Goal: Information Seeking & Learning: Check status

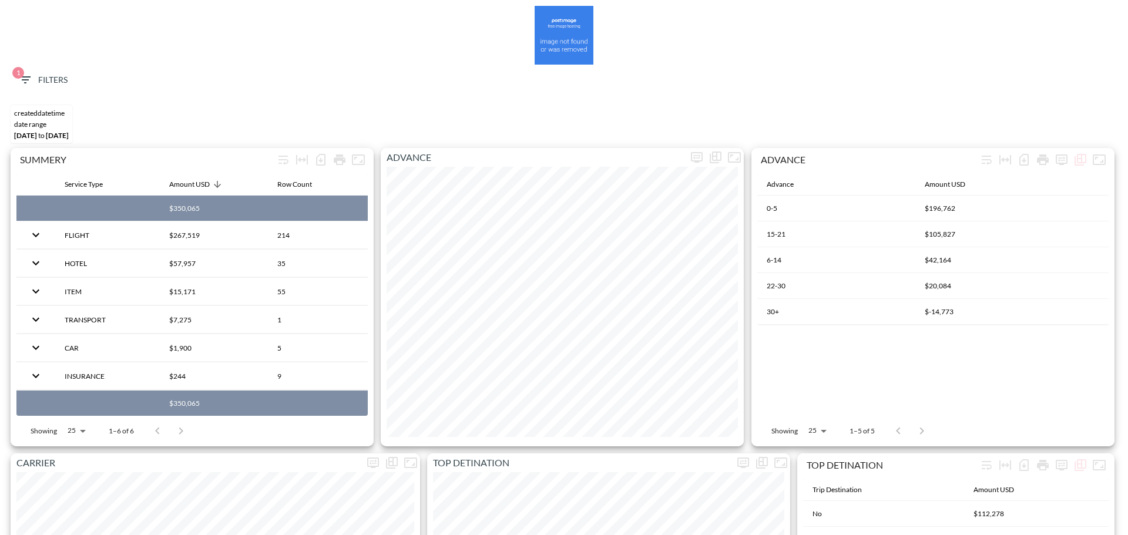
click at [16, 82] on button "1 Filters" at bounding box center [43, 80] width 59 height 22
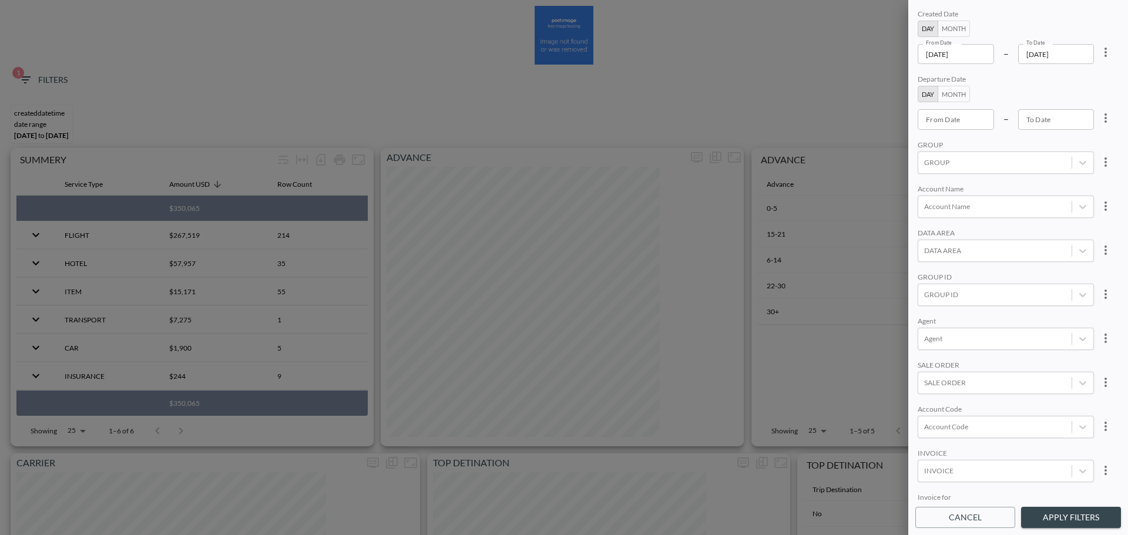
click at [893, 59] on input "[DATE]" at bounding box center [956, 54] width 76 height 20
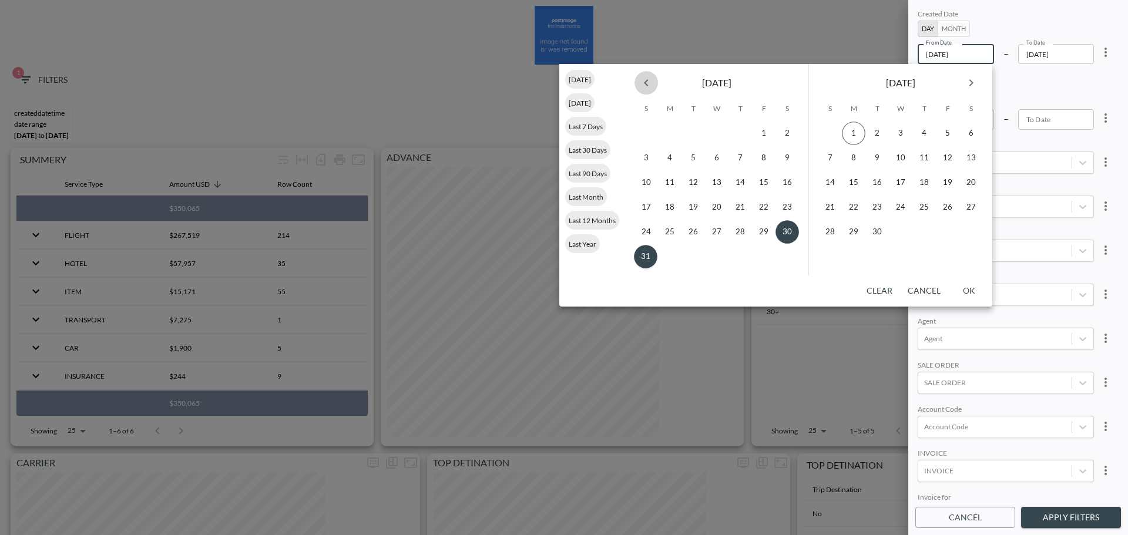
click at [655, 79] on button "Previous month" at bounding box center [647, 83] width 24 height 24
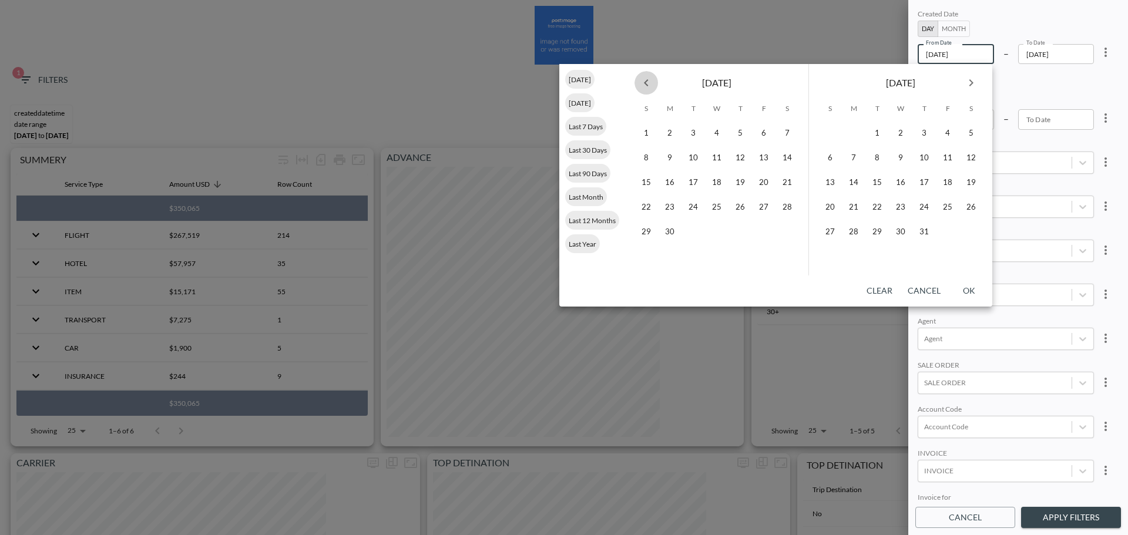
click at [655, 79] on button "Previous month" at bounding box center [647, 83] width 24 height 24
click at [715, 136] on button "1" at bounding box center [717, 134] width 24 height 24
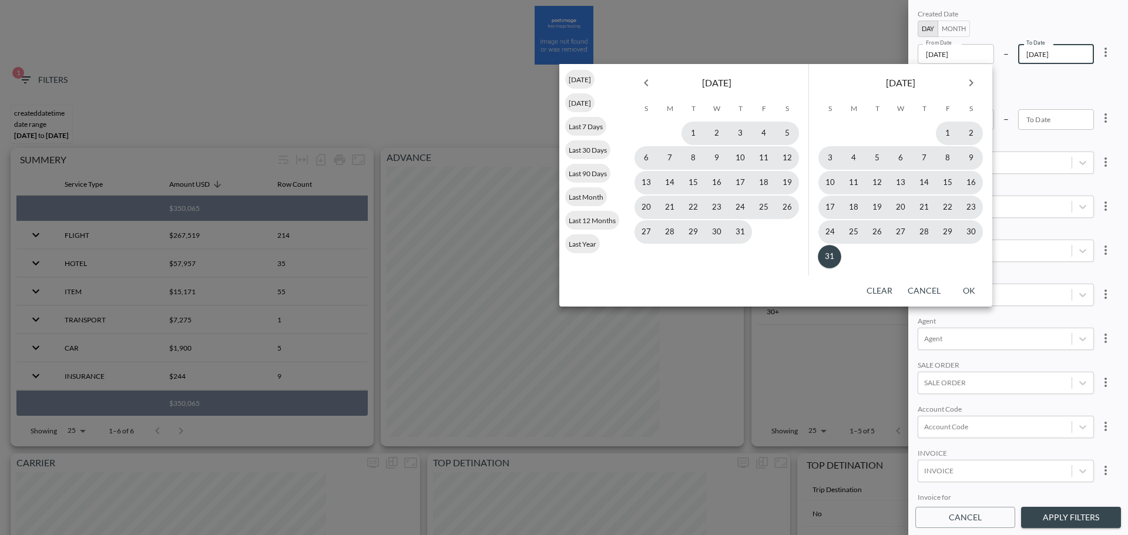
type input "2025-01-01"
click at [825, 232] on button "31" at bounding box center [830, 257] width 24 height 24
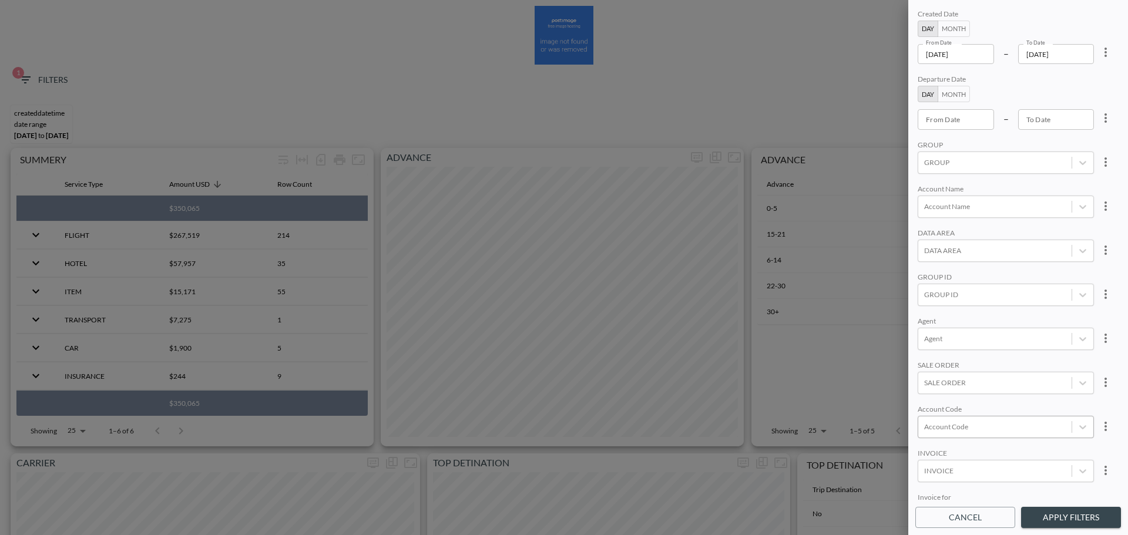
click at [893, 232] on div at bounding box center [995, 426] width 142 height 11
type input "b"
click at [893, 232] on input "BRGT" at bounding box center [926, 388] width 25 height 25
type input "BRGT"
click at [893, 232] on div "Agent" at bounding box center [1006, 322] width 176 height 11
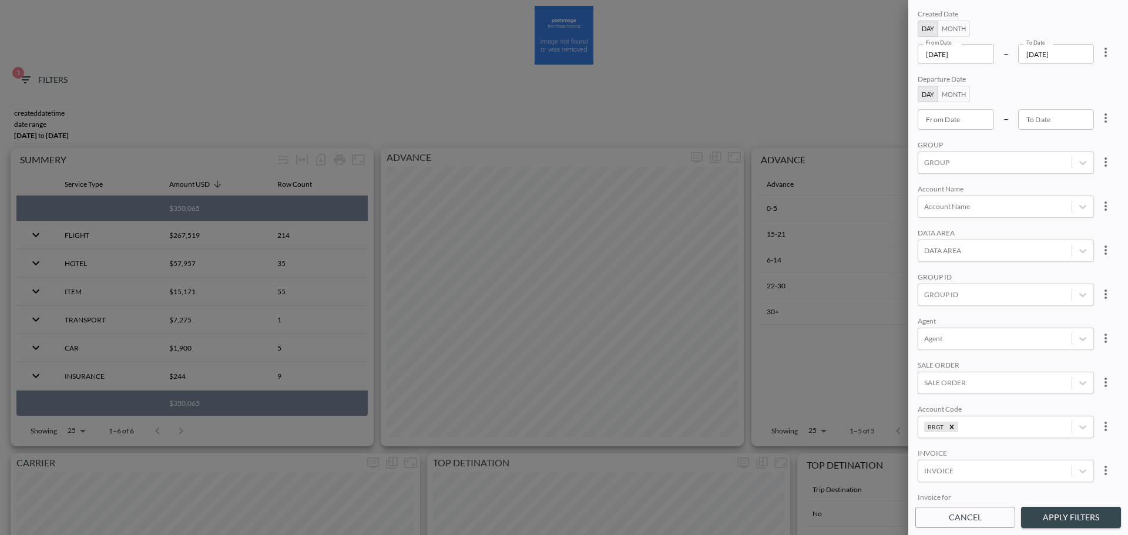
click at [893, 232] on button "Apply Filters" at bounding box center [1071, 518] width 100 height 22
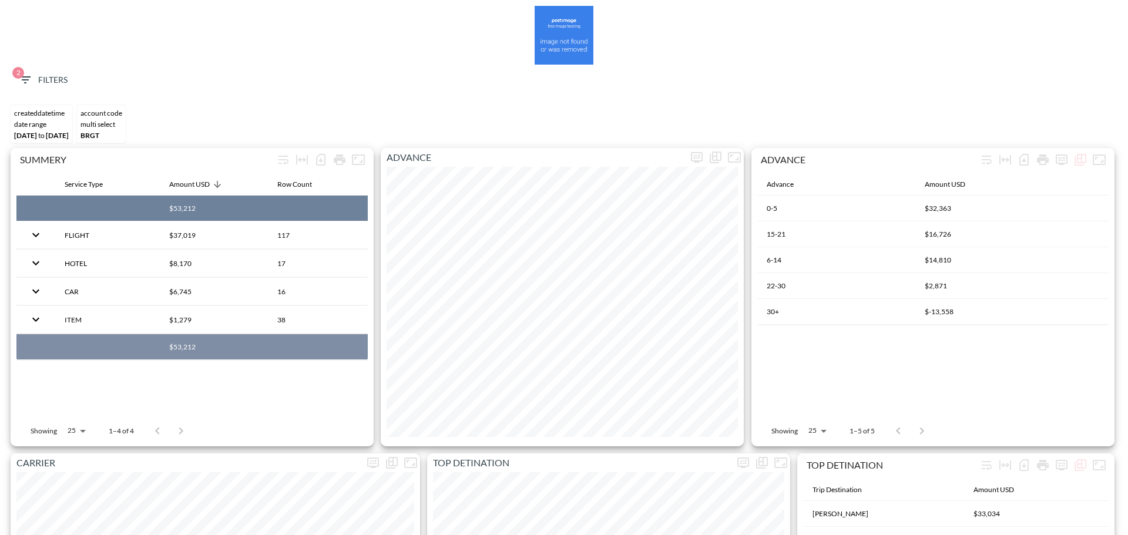
click at [188, 210] on th "$53,212" at bounding box center [214, 209] width 108 height 26
copy th "$53,212"
click at [39, 86] on span "2 Filters" at bounding box center [42, 80] width 49 height 15
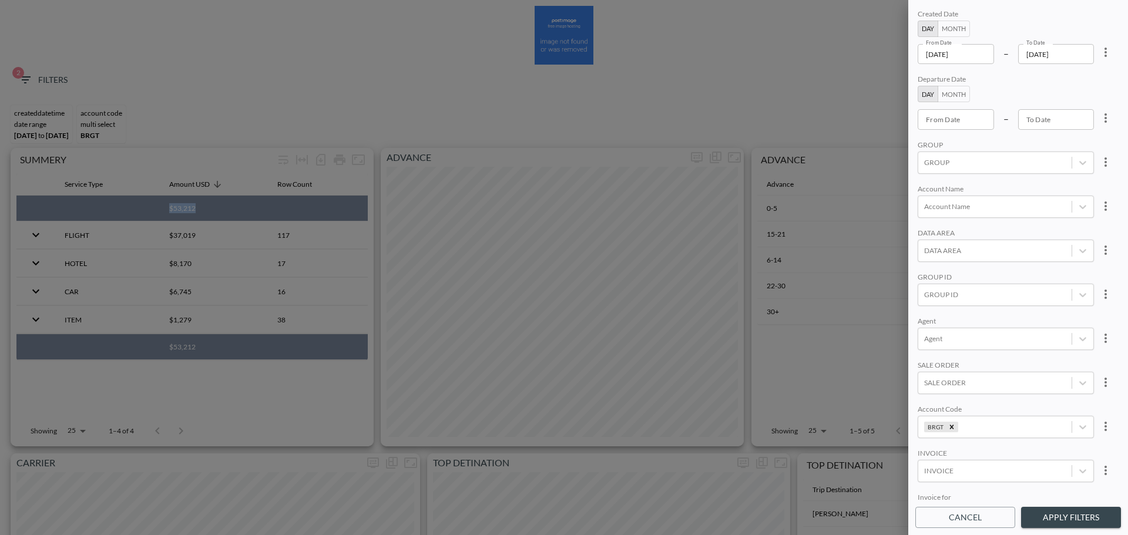
click at [893, 232] on icon "more" at bounding box center [1106, 427] width 14 height 14
click at [893, 232] on span "Clear" at bounding box center [1047, 454] width 29 height 14
click at [893, 232] on body "BI.P.EYE, Interactive Analytics Dashboards 2 Filters CREATEDDATETIME DATE RANGE…" at bounding box center [564, 267] width 1128 height 535
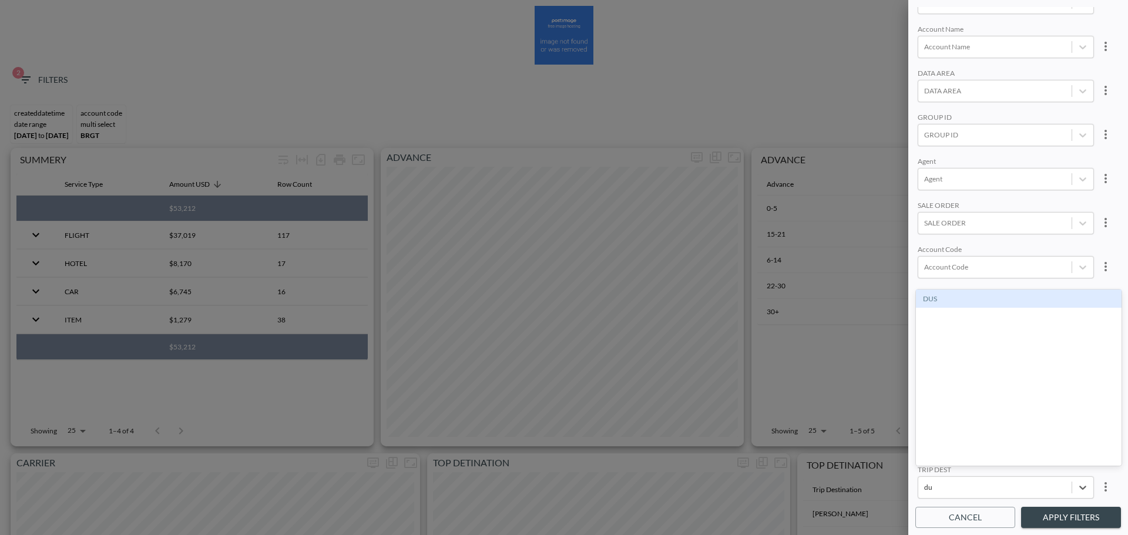
type input "d"
type input "DUS"
click at [893, 232] on div "DUS" at bounding box center [1019, 299] width 206 height 18
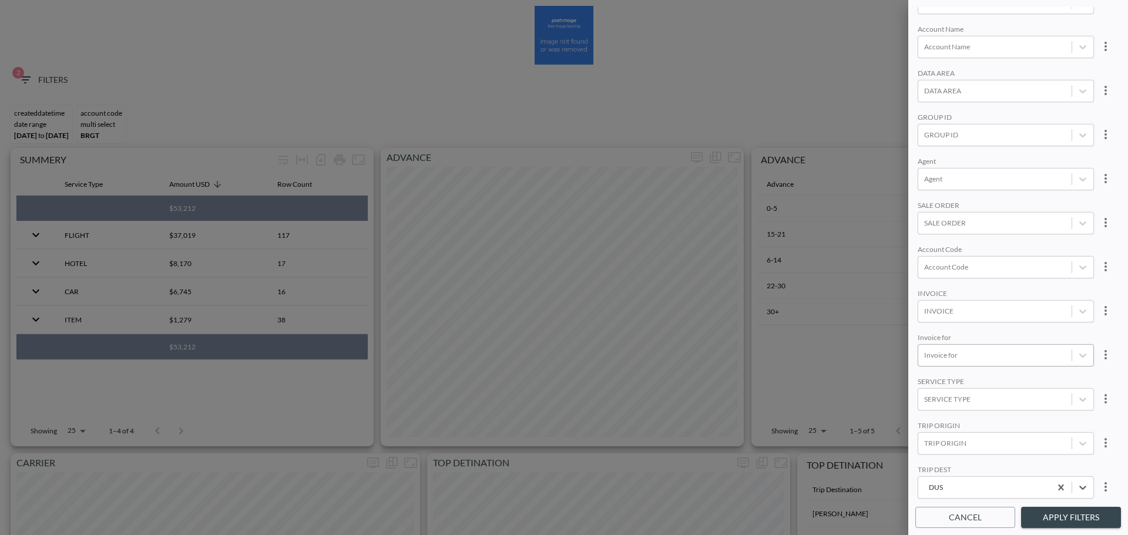
scroll to position [0, 0]
click at [893, 232] on button "Apply Filters" at bounding box center [1071, 518] width 100 height 22
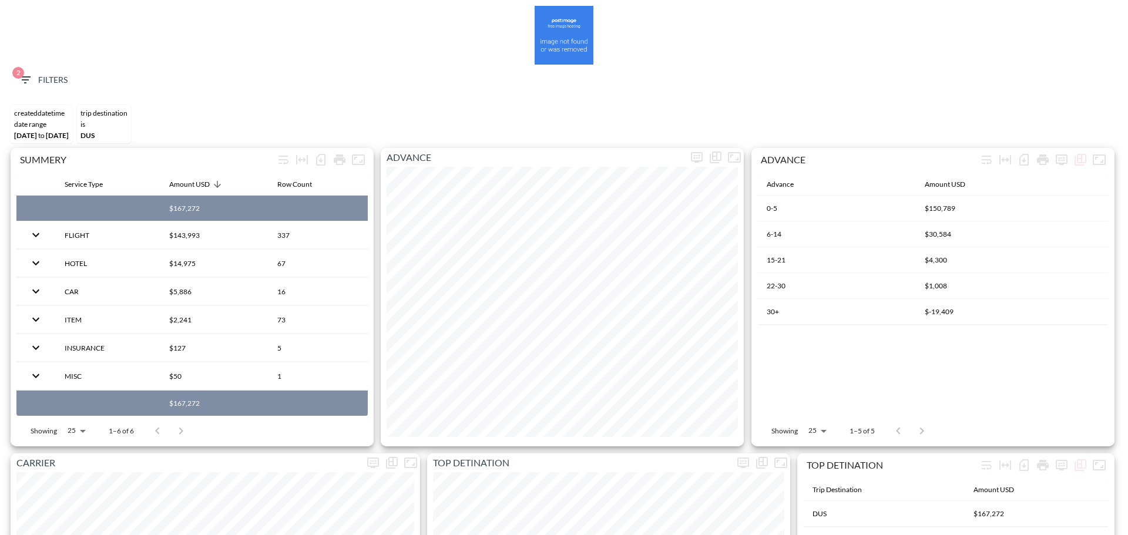
click at [55, 83] on span "2 Filters" at bounding box center [42, 80] width 49 height 15
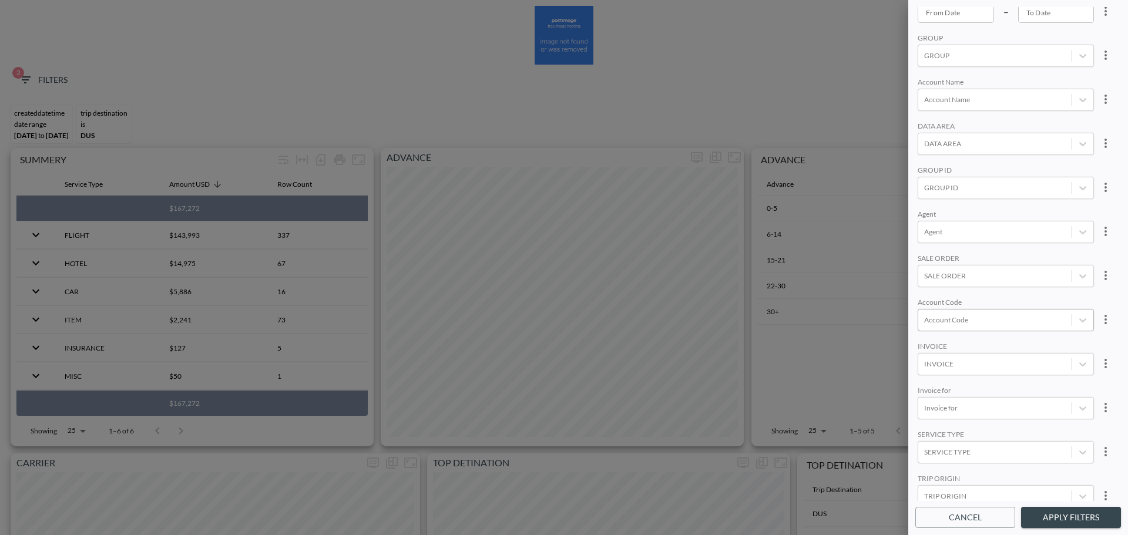
scroll to position [166, 0]
click at [893, 232] on div at bounding box center [995, 399] width 142 height 11
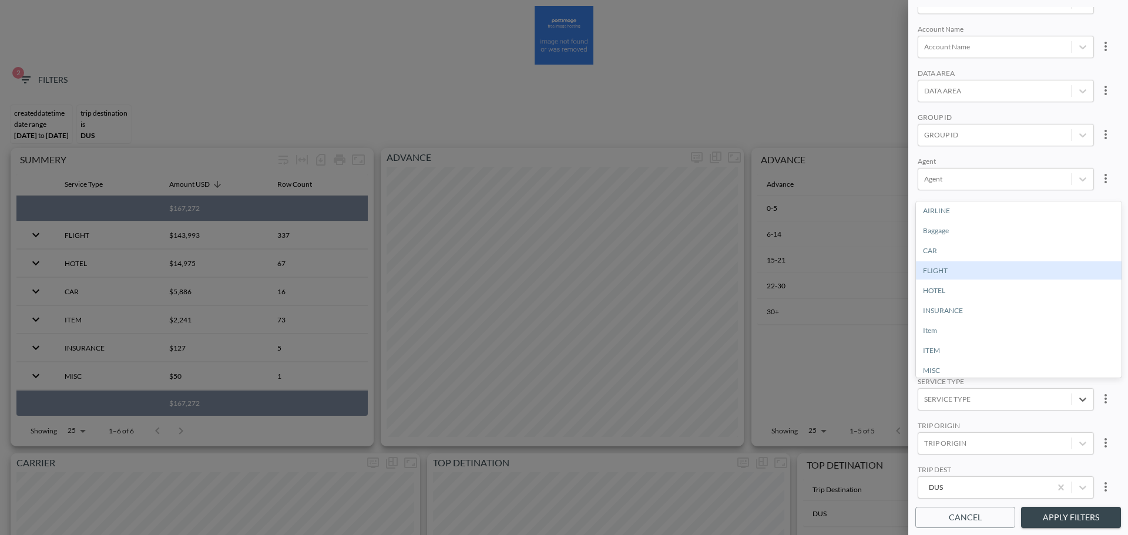
click at [893, 232] on div "FLIGHT" at bounding box center [1019, 270] width 206 height 18
click at [893, 232] on button "Apply Filters" at bounding box center [1071, 518] width 100 height 22
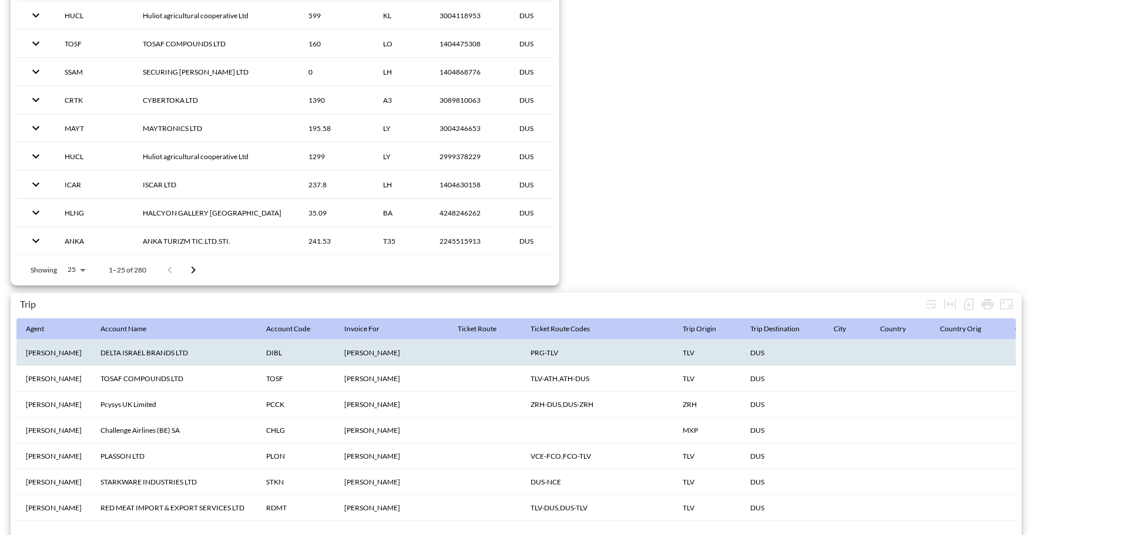
scroll to position [1848, 0]
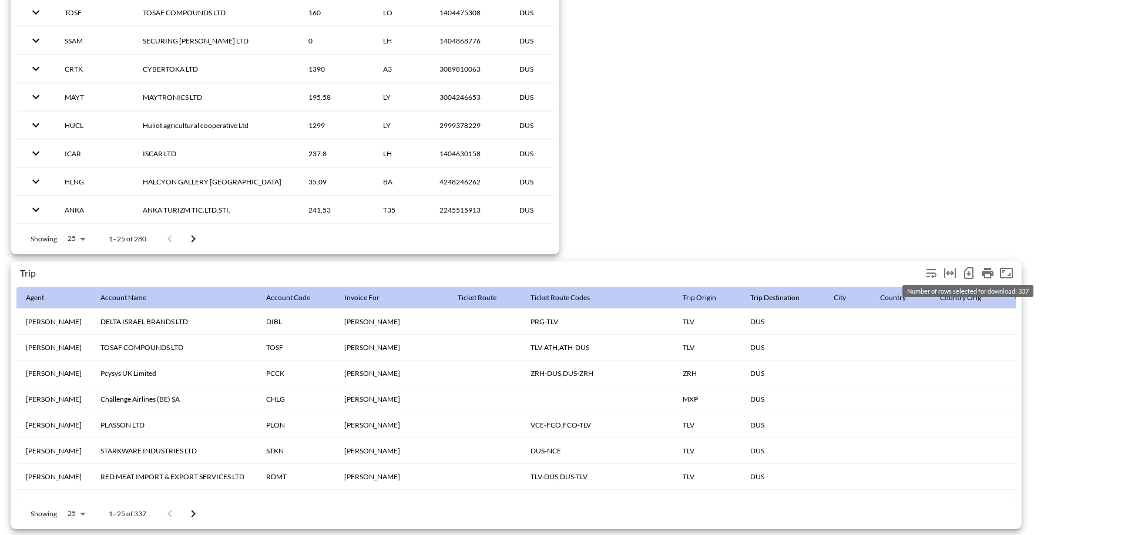
click at [893, 232] on icon "Number of rows selected for download: 337" at bounding box center [968, 273] width 9 height 12
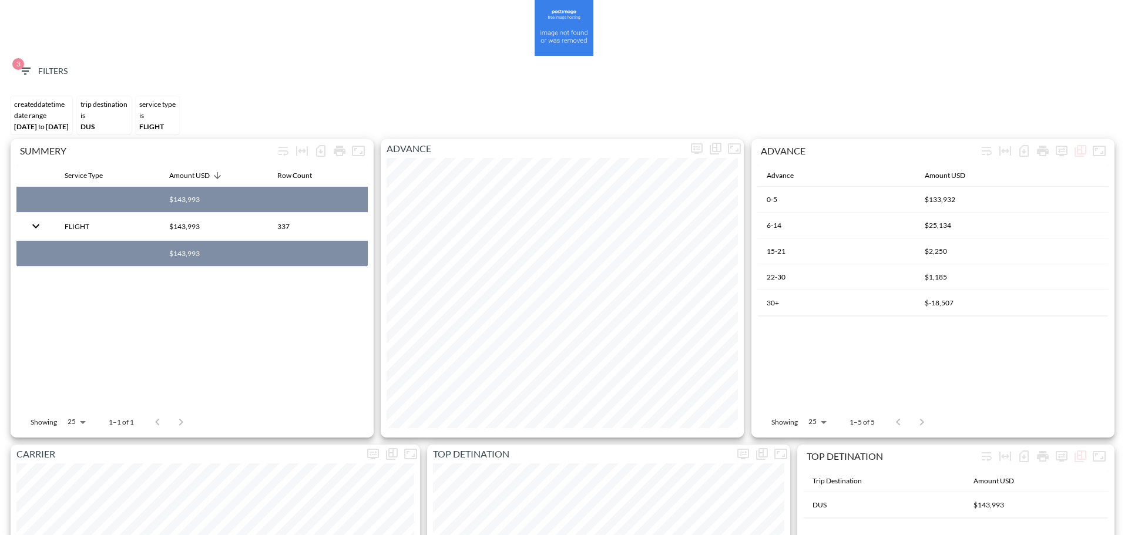
scroll to position [0, 0]
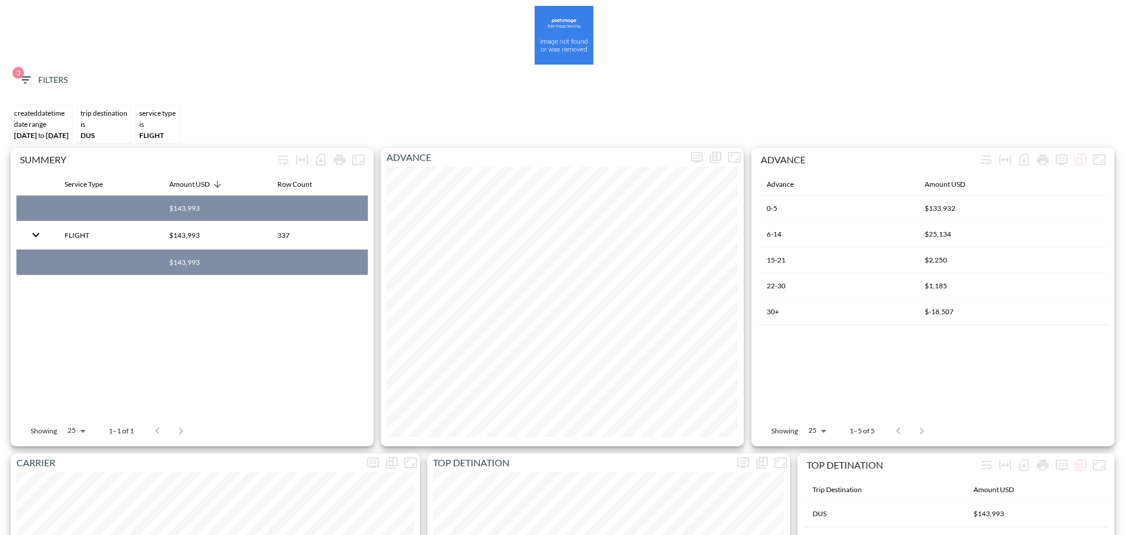
click at [41, 73] on span "3 Filters" at bounding box center [42, 80] width 49 height 15
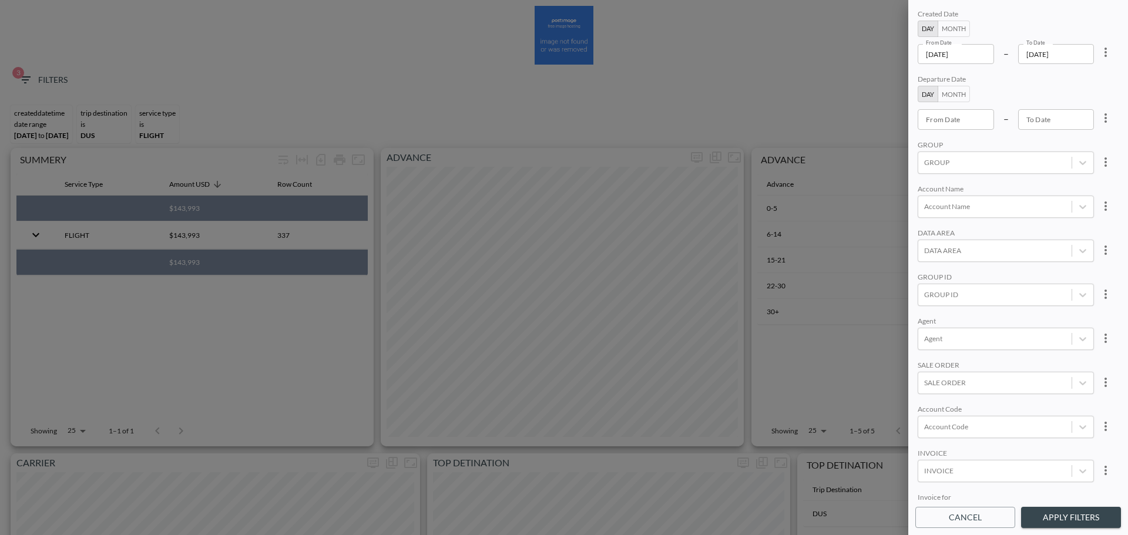
click at [893, 51] on icon "more" at bounding box center [1106, 52] width 14 height 14
click at [893, 80] on span "Clear" at bounding box center [1047, 79] width 29 height 14
click at [893, 56] on div "From Date From Date" at bounding box center [956, 54] width 76 height 20
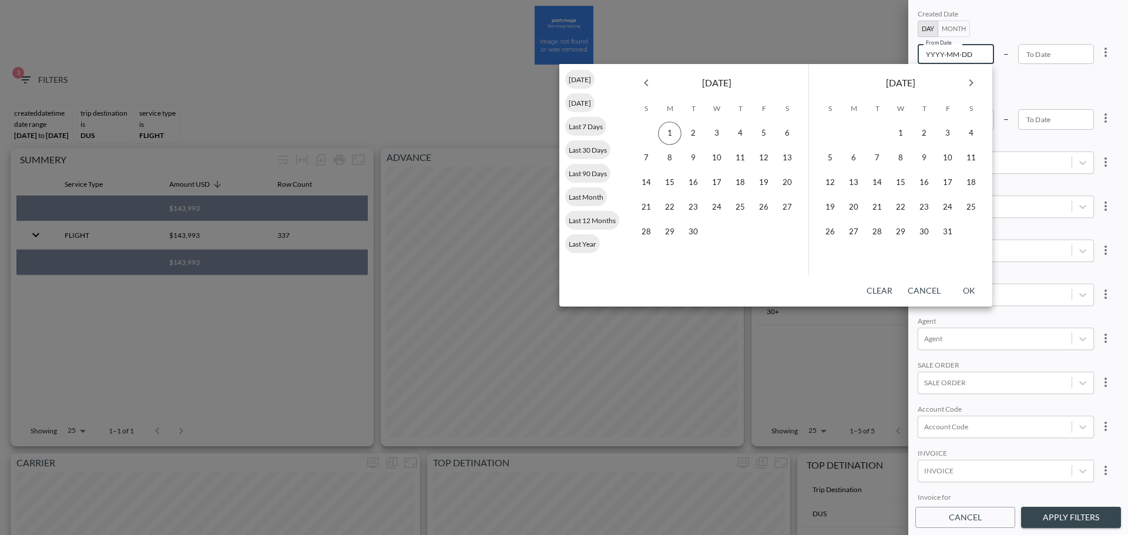
click at [592, 232] on span "Last Year" at bounding box center [582, 244] width 35 height 9
type input "2024-01-01"
type input "2024-12-31"
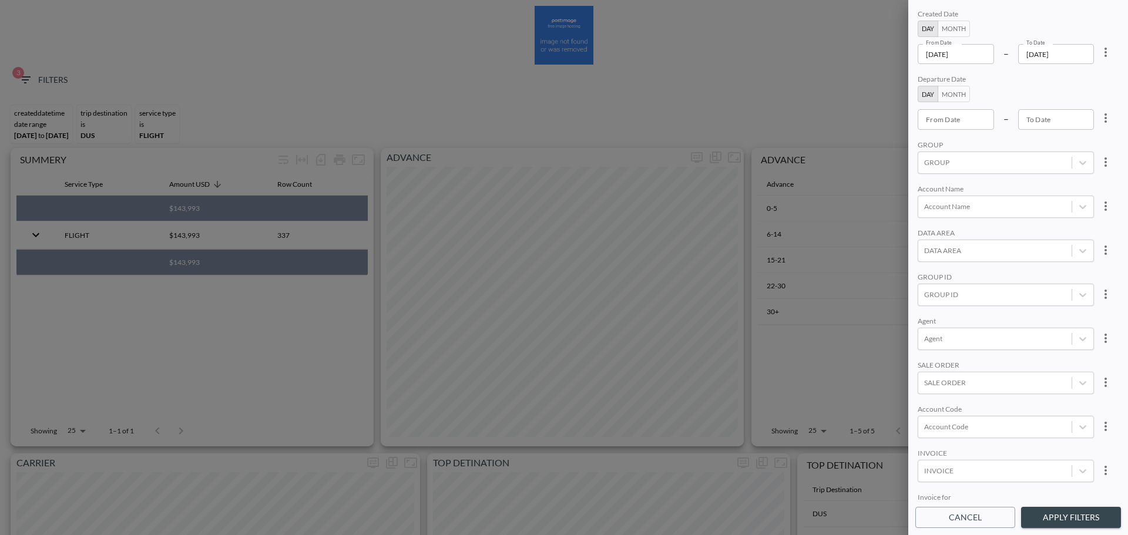
click at [893, 232] on button "Apply Filters" at bounding box center [1071, 518] width 100 height 22
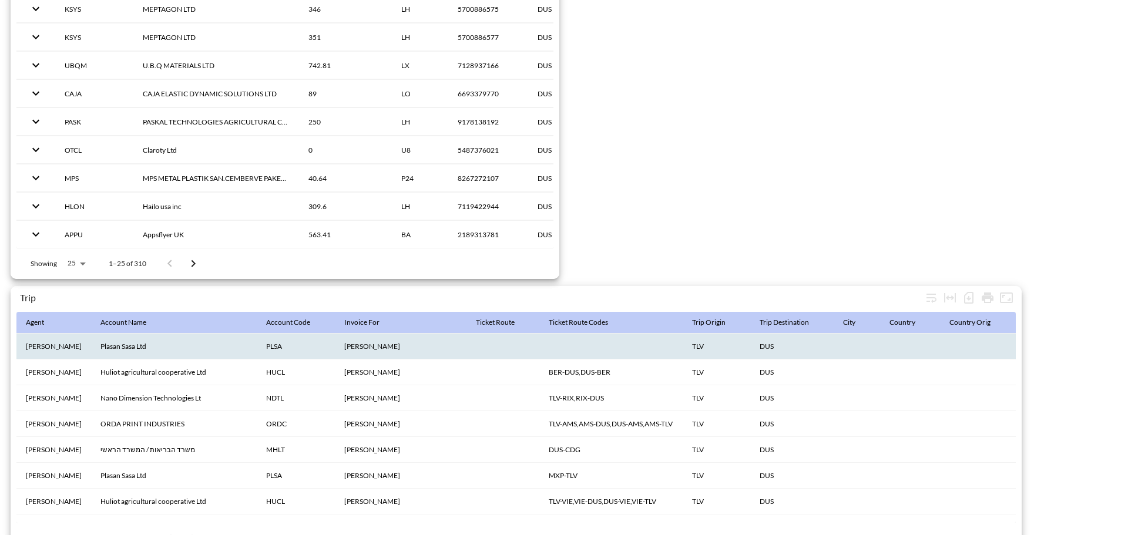
scroll to position [1848, 0]
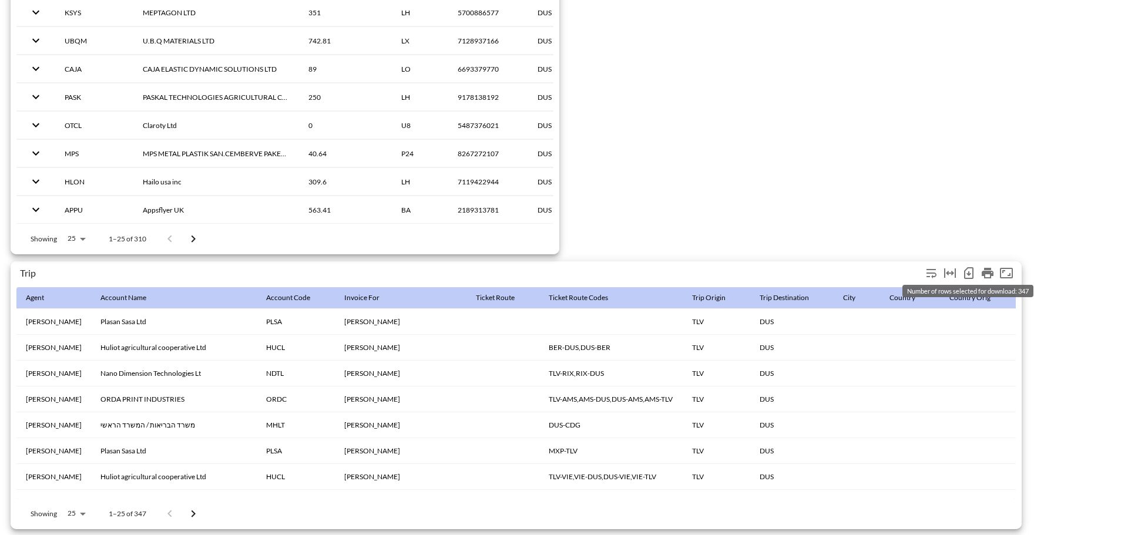
click at [893, 232] on icon "Number of rows selected for download: 347" at bounding box center [969, 273] width 5 height 5
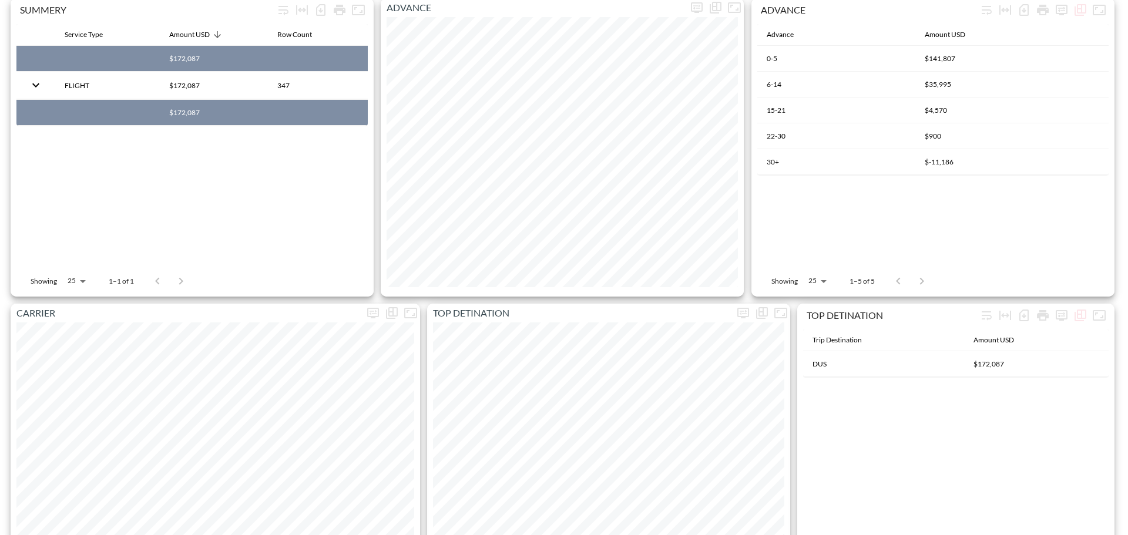
scroll to position [0, 0]
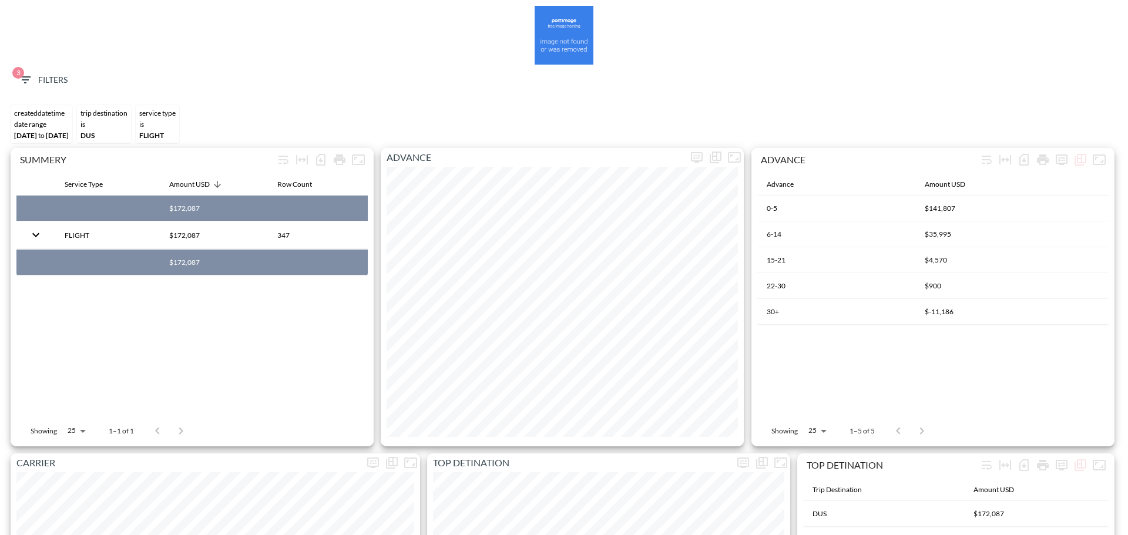
click at [38, 73] on span "3 Filters" at bounding box center [42, 80] width 49 height 15
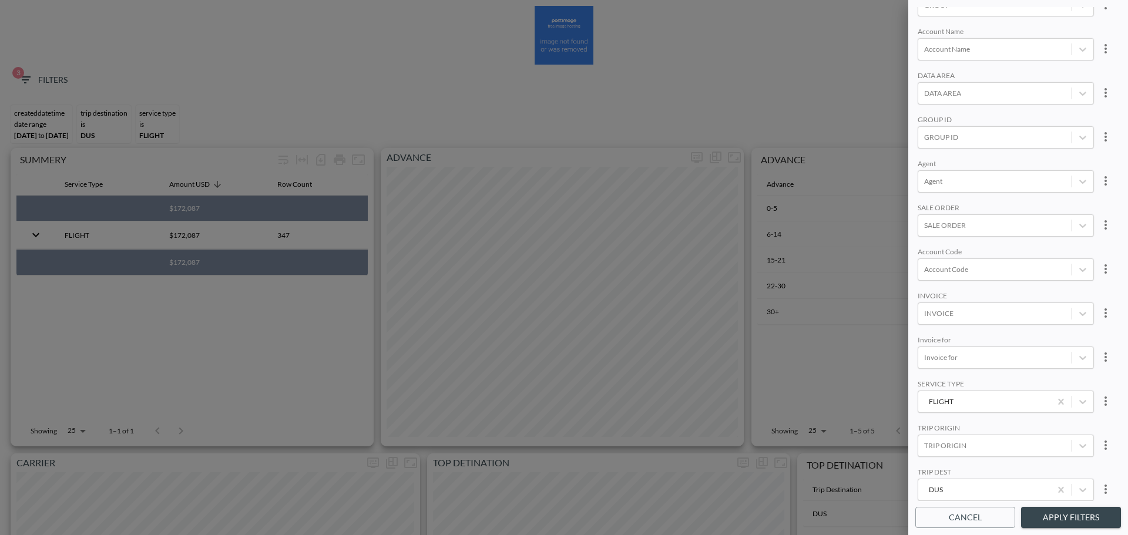
scroll to position [166, 0]
click at [893, 232] on div at bounding box center [995, 487] width 142 height 11
type input "HAM"
click at [893, 232] on div "HAM" at bounding box center [1019, 299] width 206 height 18
click at [893, 232] on button "Apply Filters" at bounding box center [1071, 518] width 100 height 22
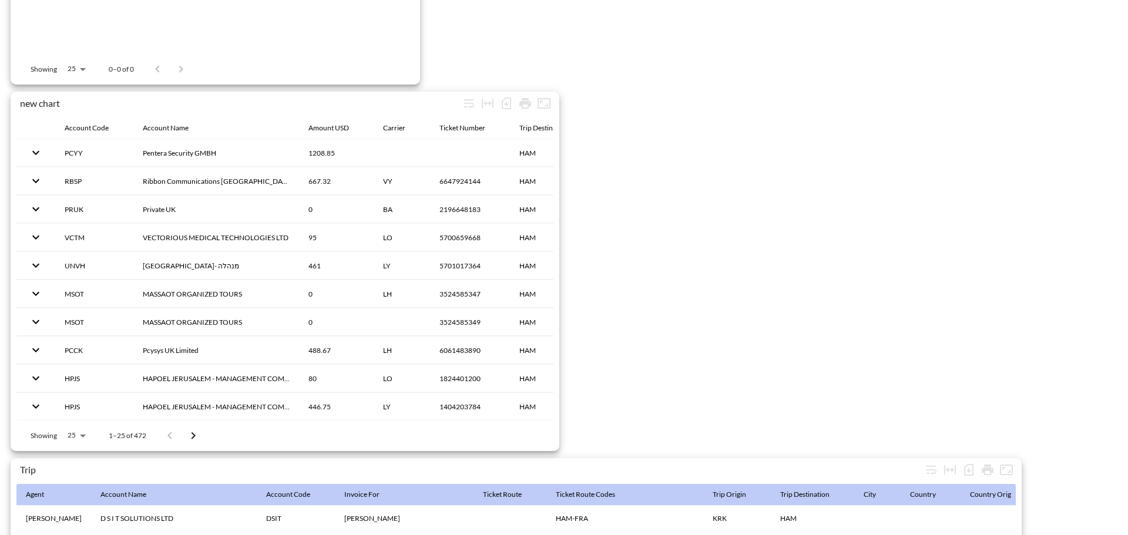
scroll to position [1848, 0]
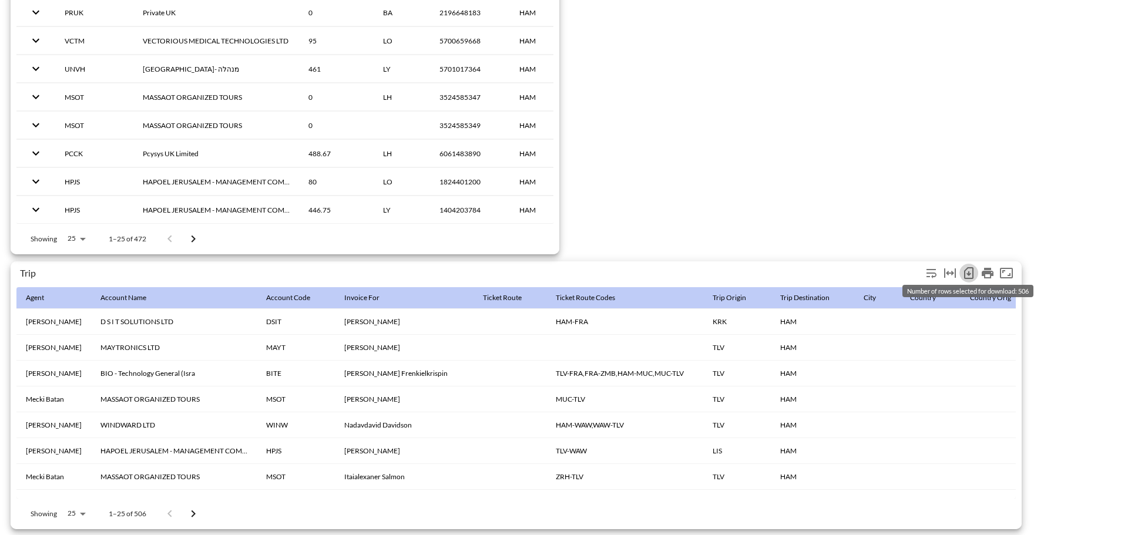
click at [893, 232] on icon "Number of rows selected for download: 506" at bounding box center [969, 273] width 14 height 14
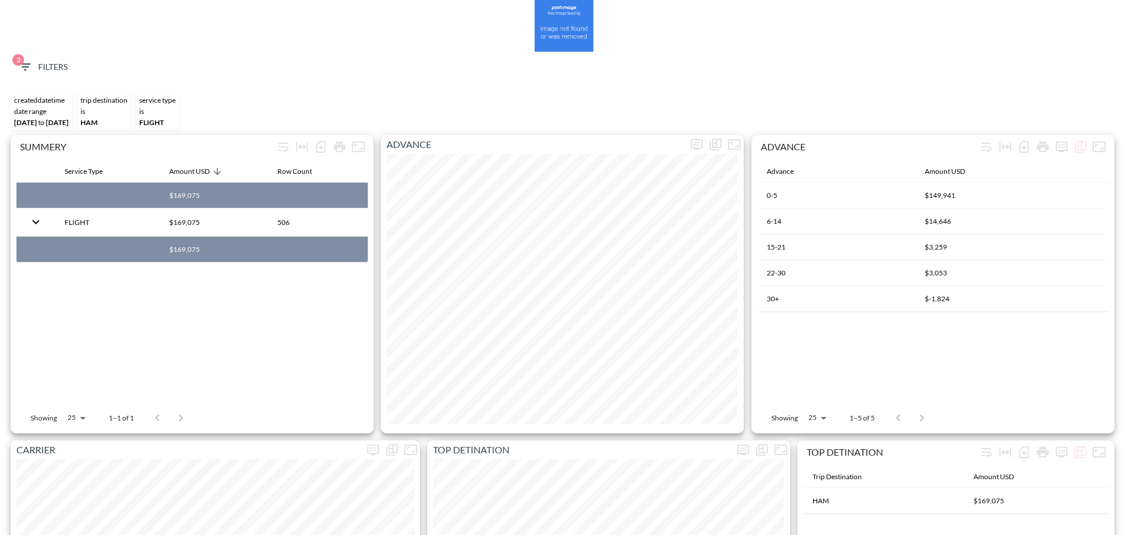
scroll to position [0, 0]
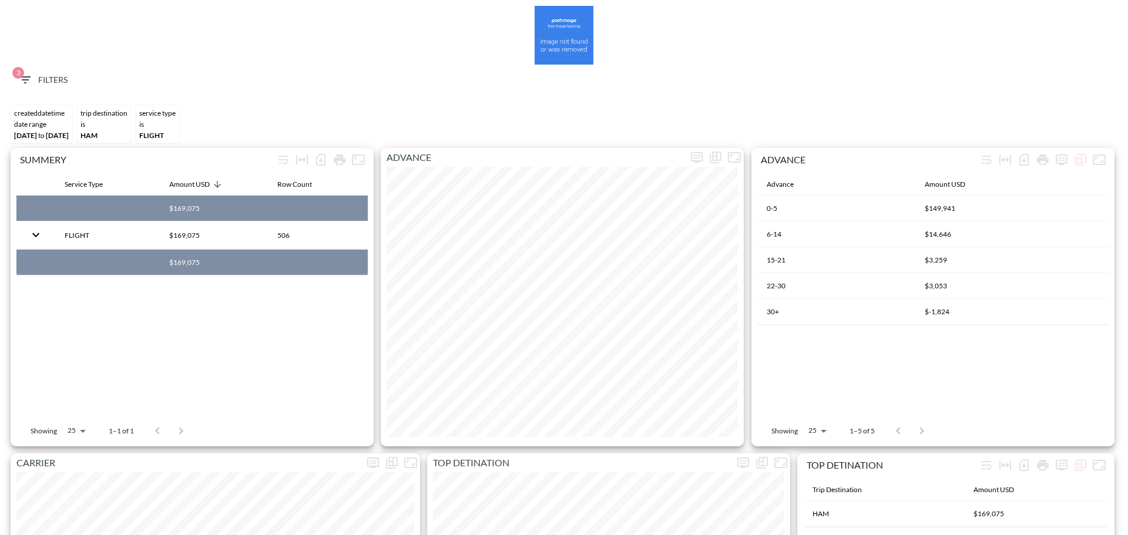
click at [49, 73] on span "3 Filters" at bounding box center [42, 80] width 49 height 15
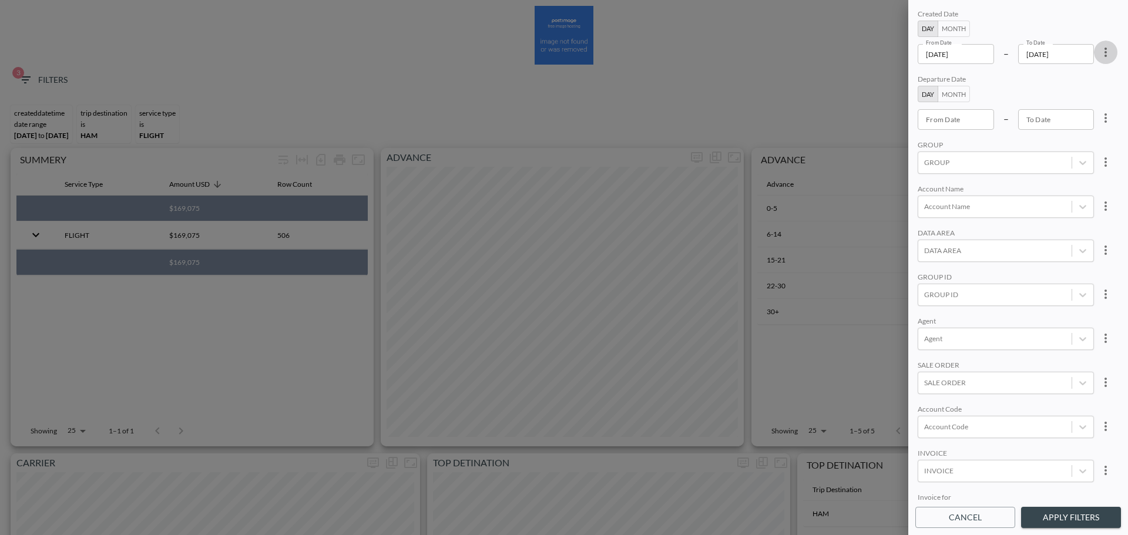
click at [893, 58] on icon "more" at bounding box center [1106, 52] width 14 height 14
click at [893, 82] on li "Clear" at bounding box center [1062, 79] width 106 height 21
click at [893, 51] on div at bounding box center [564, 267] width 1128 height 535
type input "YYYY-MM-DD"
click at [893, 52] on div "From Date YYYY-MM-DD From Date" at bounding box center [956, 54] width 76 height 20
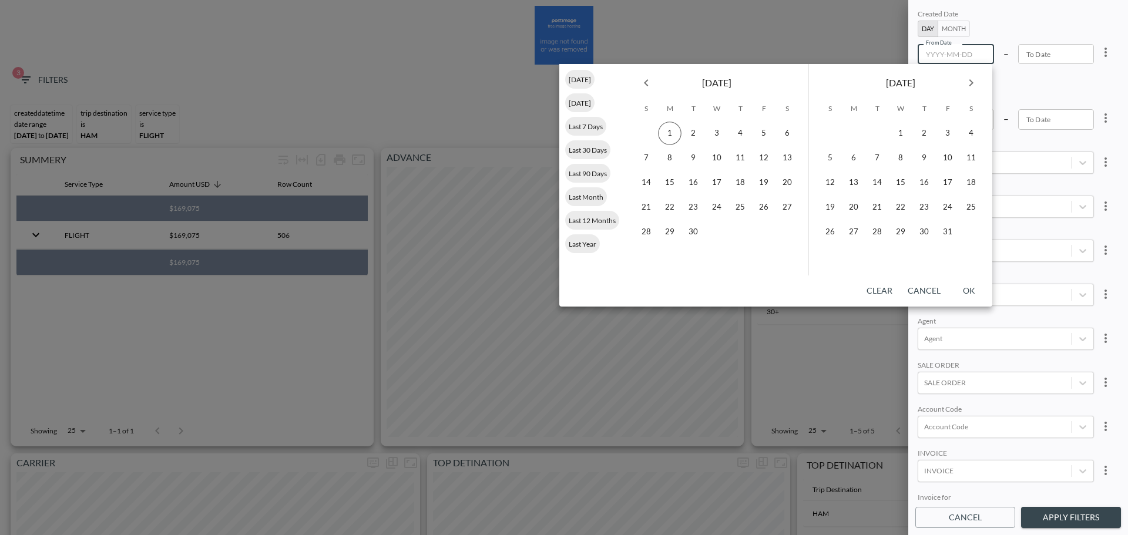
click at [619, 78] on ul "Today Yesterday Last 7 Days Last 30 Days Last 90 Days Last Month Last 12 Months…" at bounding box center [592, 170] width 66 height 212
click at [642, 82] on icon "Previous month" at bounding box center [646, 83] width 14 height 14
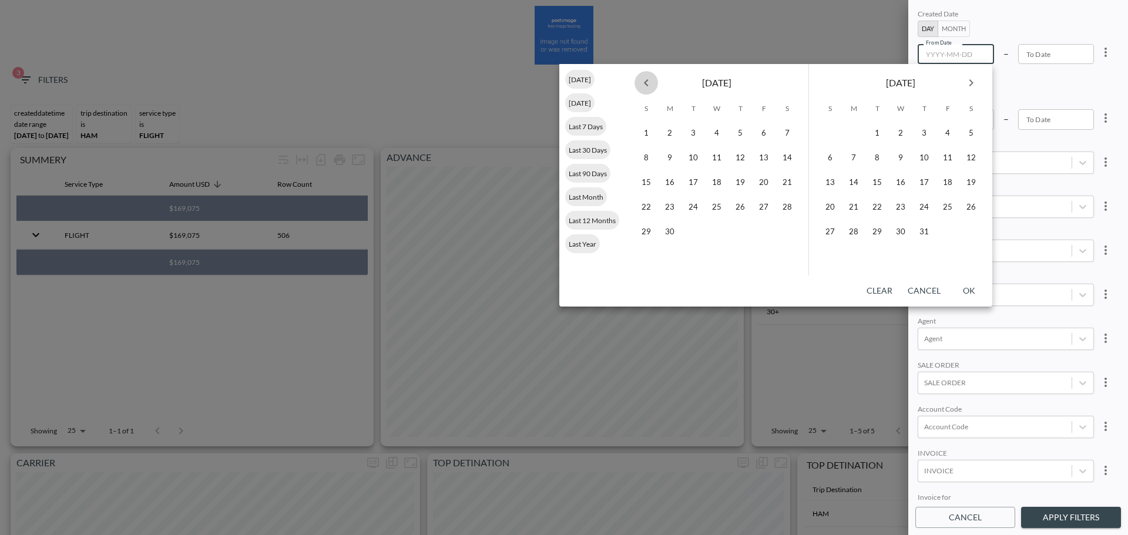
click at [642, 82] on icon "Previous month" at bounding box center [646, 83] width 14 height 14
click at [713, 125] on button "1" at bounding box center [717, 134] width 24 height 24
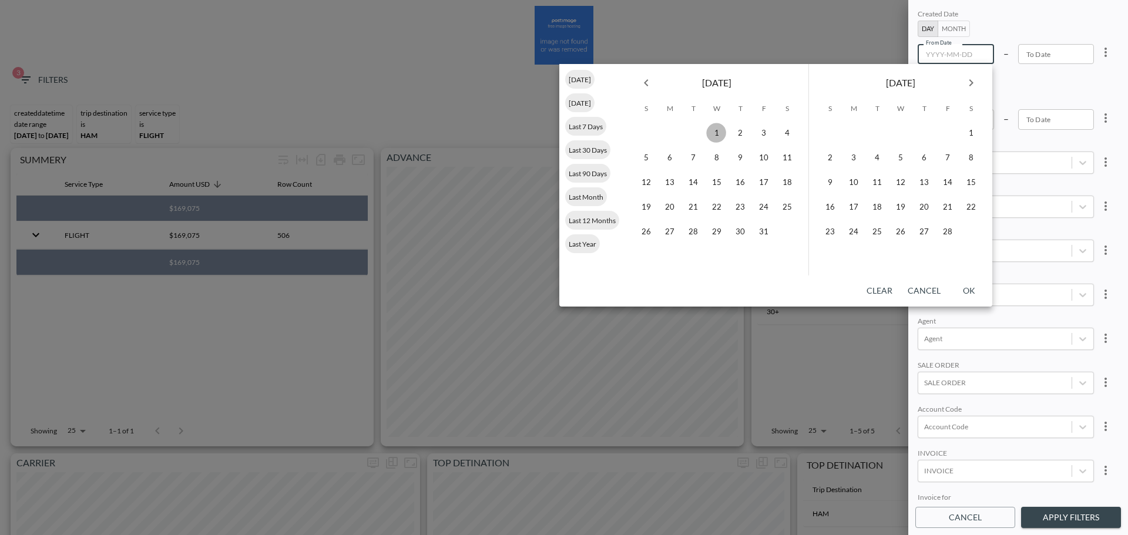
type input "2025-01-01"
type input "YYYY-MM-DD"
click at [893, 76] on icon "Next month" at bounding box center [971, 83] width 14 height 14
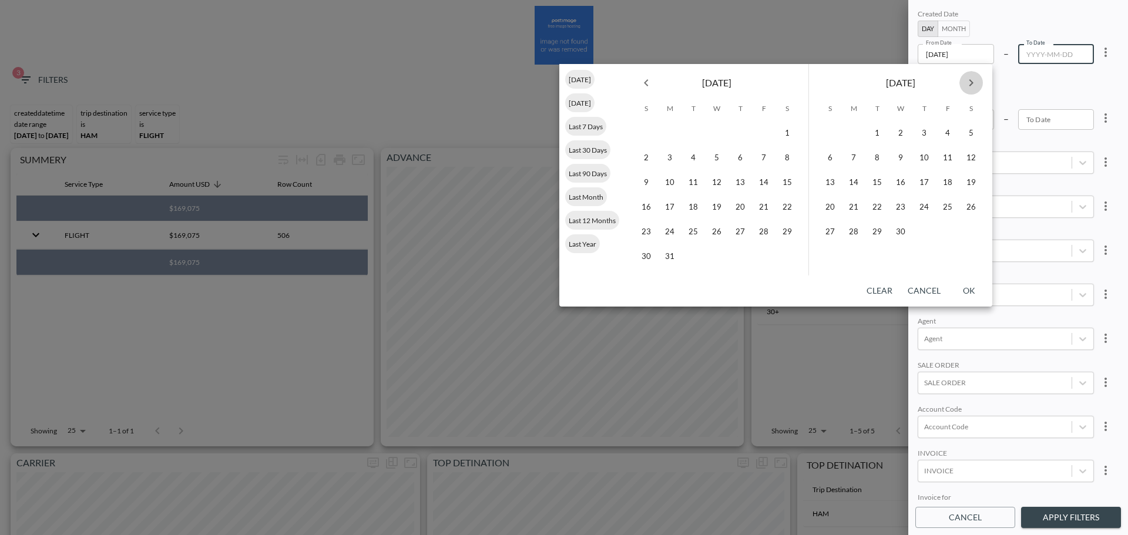
click at [893, 76] on icon "Next month" at bounding box center [971, 83] width 14 height 14
click at [831, 232] on button "31" at bounding box center [830, 257] width 24 height 24
type input "[DATE]"
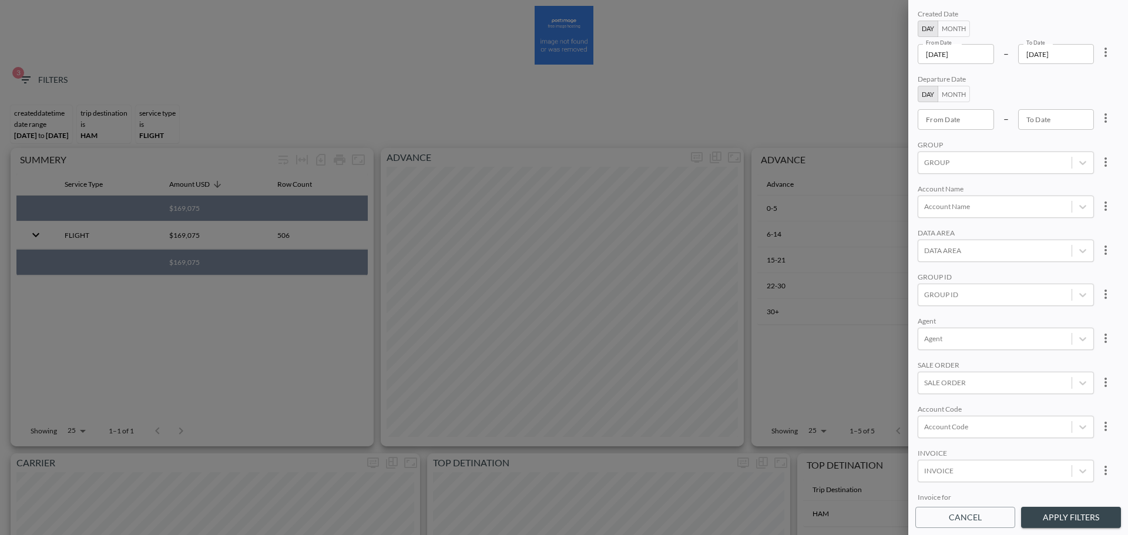
click at [893, 232] on button "Apply Filters" at bounding box center [1071, 518] width 100 height 22
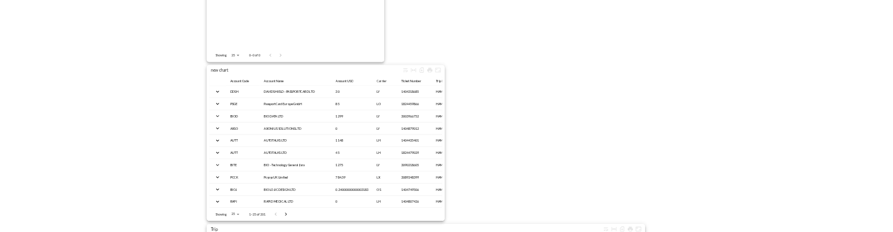
scroll to position [1848, 0]
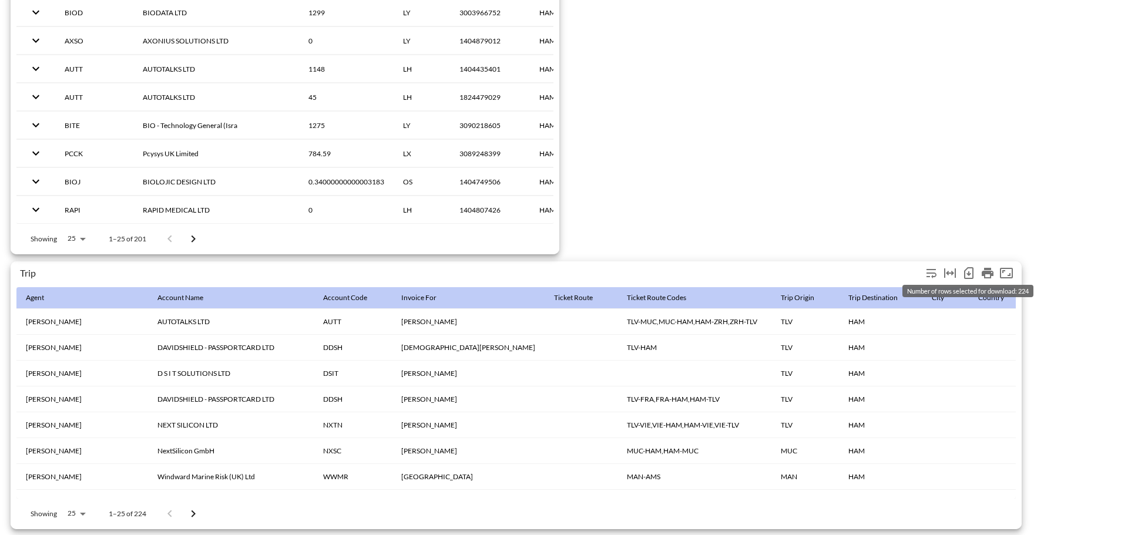
click at [893, 232] on icon "Number of rows selected for download: 224" at bounding box center [969, 273] width 14 height 14
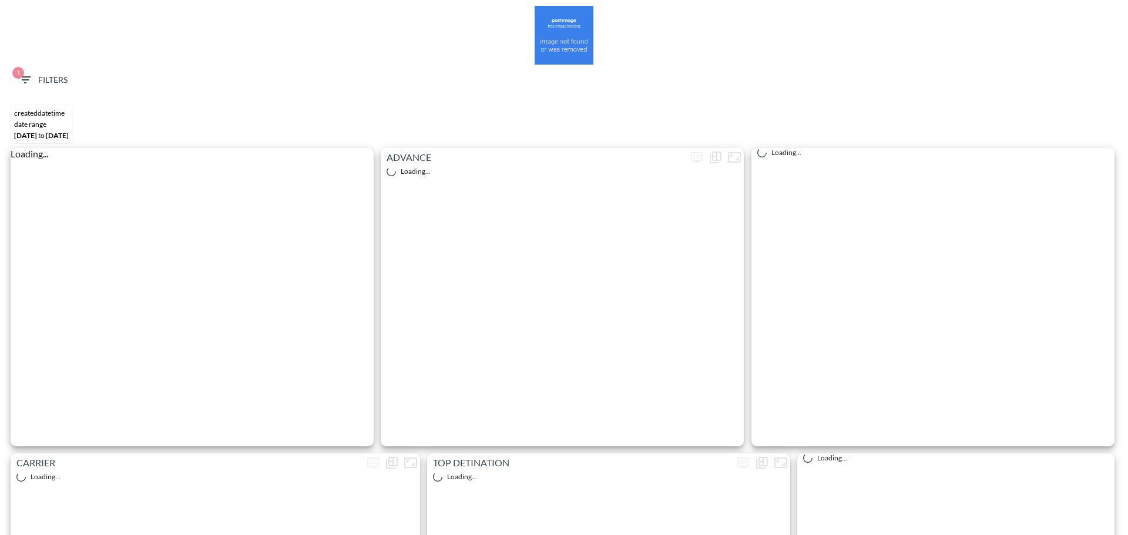
click at [28, 72] on button "1 Filters" at bounding box center [43, 80] width 59 height 22
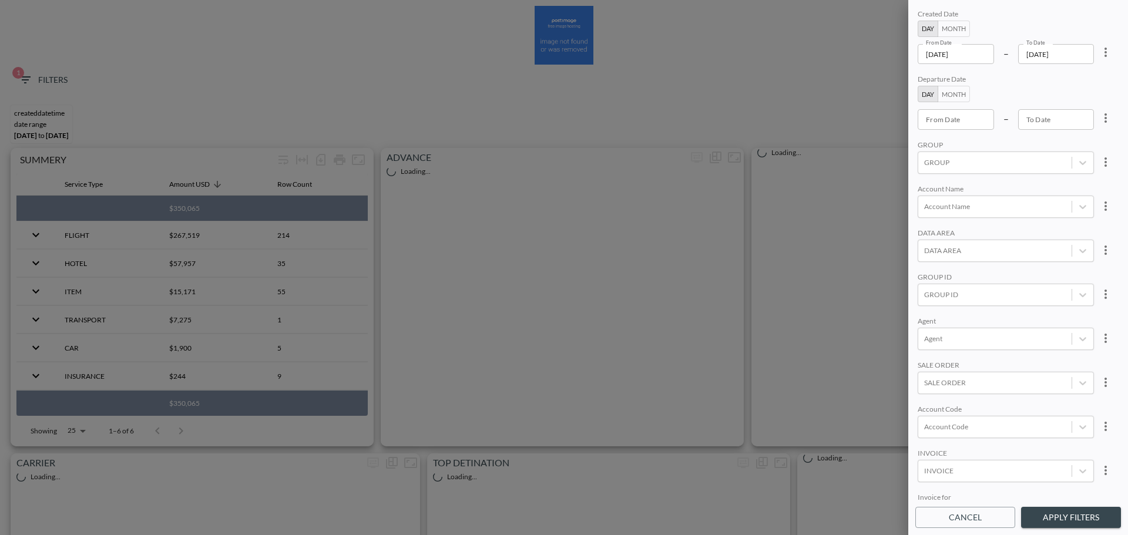
click at [977, 53] on input "[DATE]" at bounding box center [956, 54] width 76 height 20
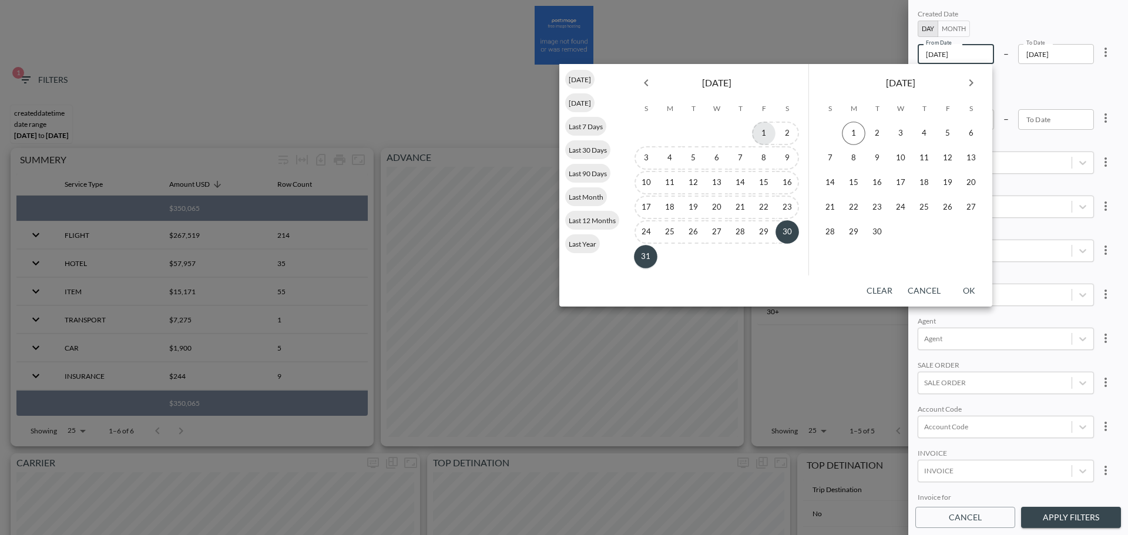
click at [766, 128] on button "1" at bounding box center [764, 134] width 24 height 24
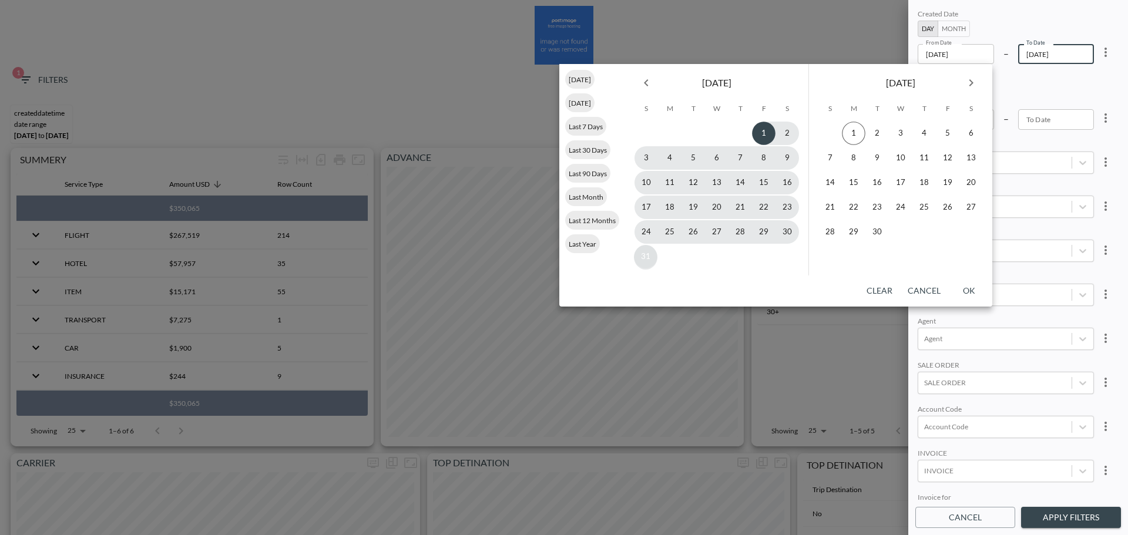
type input "[DATE]"
click at [647, 260] on button "31" at bounding box center [646, 257] width 24 height 24
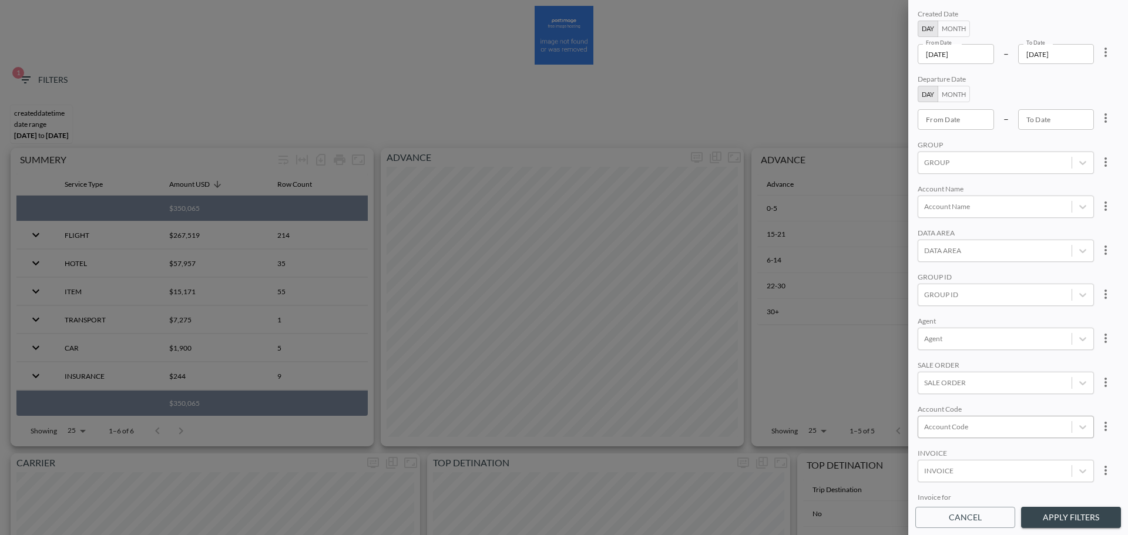
click at [960, 421] on div at bounding box center [995, 426] width 142 height 11
type input "NXT"
click at [1035, 274] on div "GROUP ID" at bounding box center [1006, 278] width 176 height 11
click at [1063, 513] on button "Apply Filters" at bounding box center [1071, 518] width 100 height 22
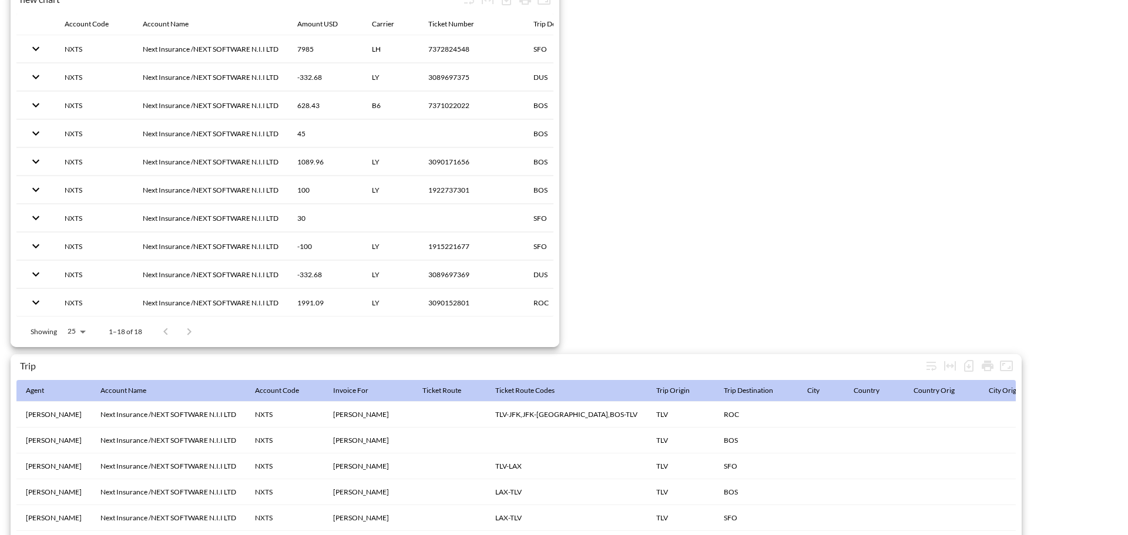
scroll to position [1848, 0]
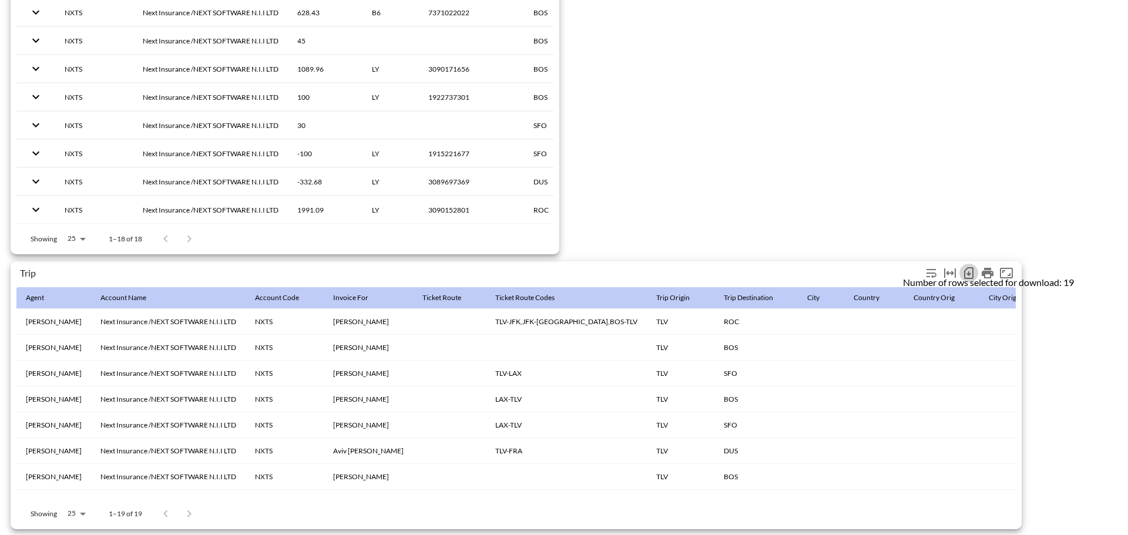
click at [968, 271] on icon "Number of rows selected for download: 19" at bounding box center [969, 273] width 5 height 5
click at [970, 270] on icon "Number of rows selected for download: 19" at bounding box center [969, 273] width 14 height 14
